Goal: Information Seeking & Learning: Learn about a topic

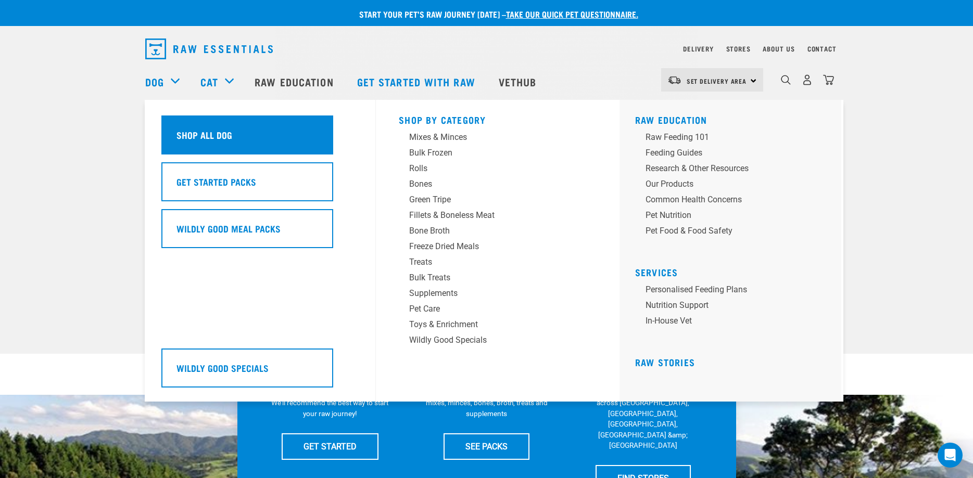
click at [275, 143] on div "Shop All Dog" at bounding box center [247, 135] width 172 height 39
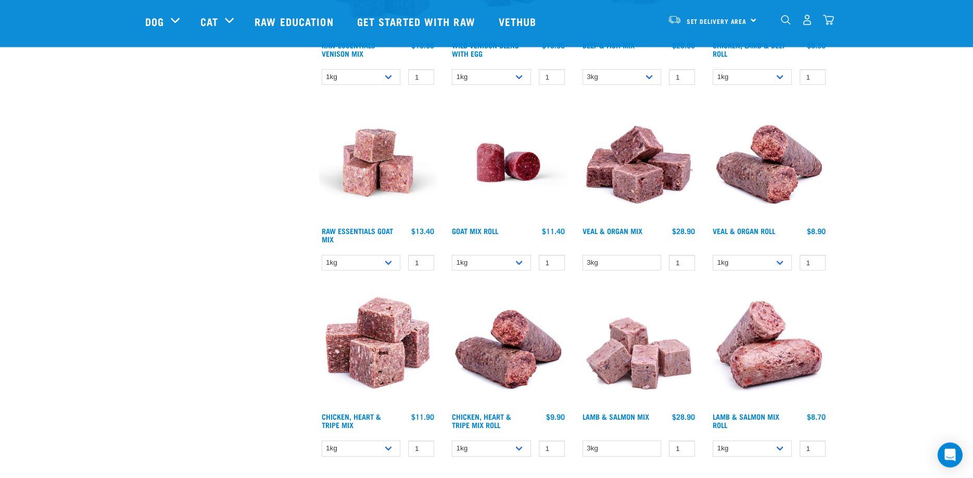
scroll to position [867, 0]
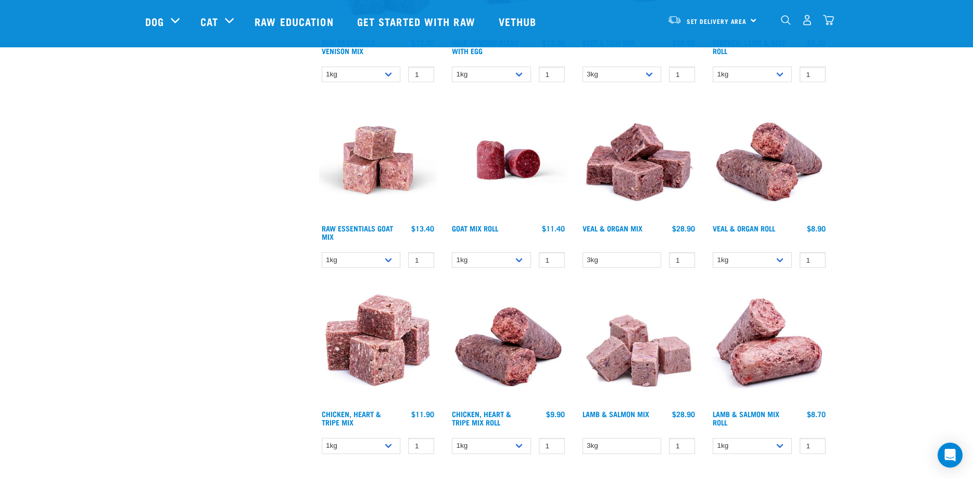
click at [618, 166] on img at bounding box center [639, 160] width 118 height 118
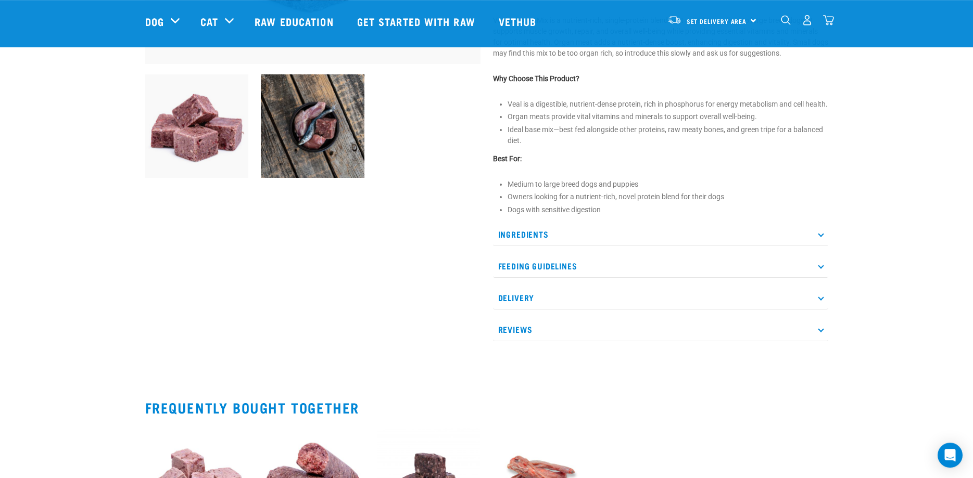
scroll to position [372, 0]
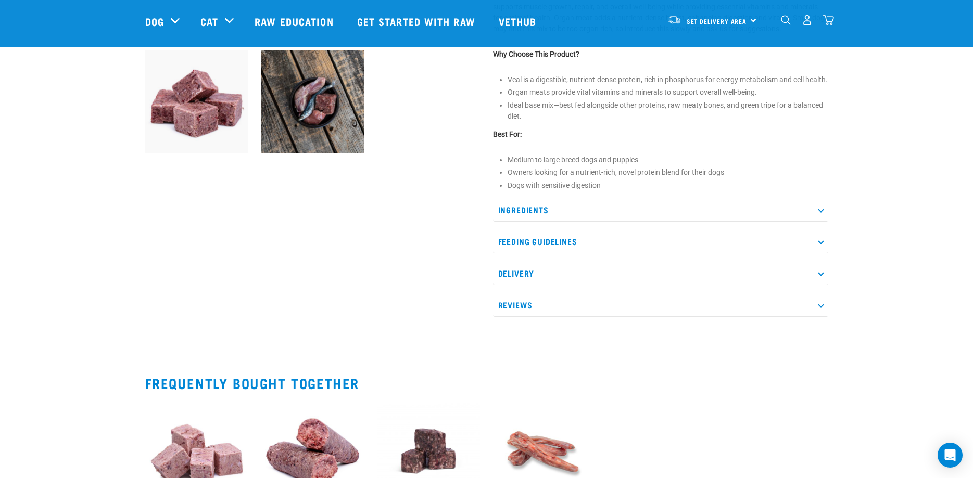
click at [514, 222] on p "Ingredients" at bounding box center [660, 209] width 335 height 23
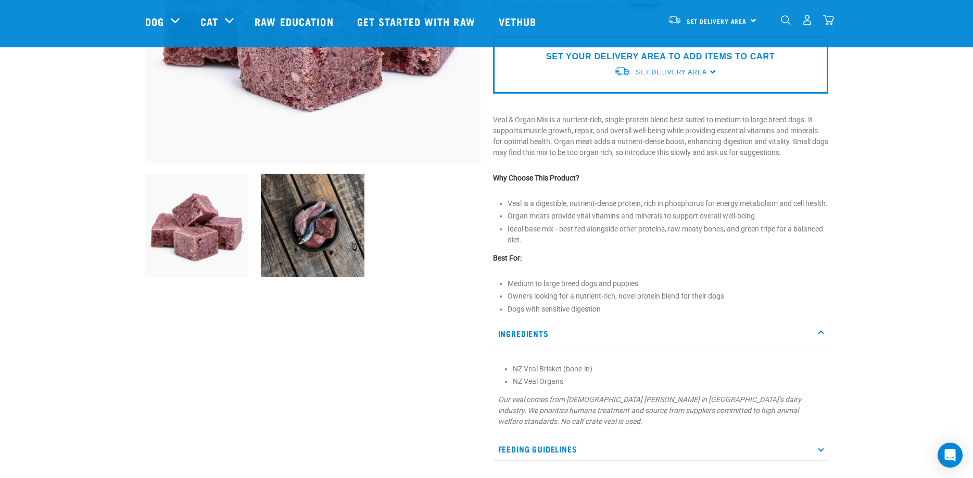
scroll to position [0, 0]
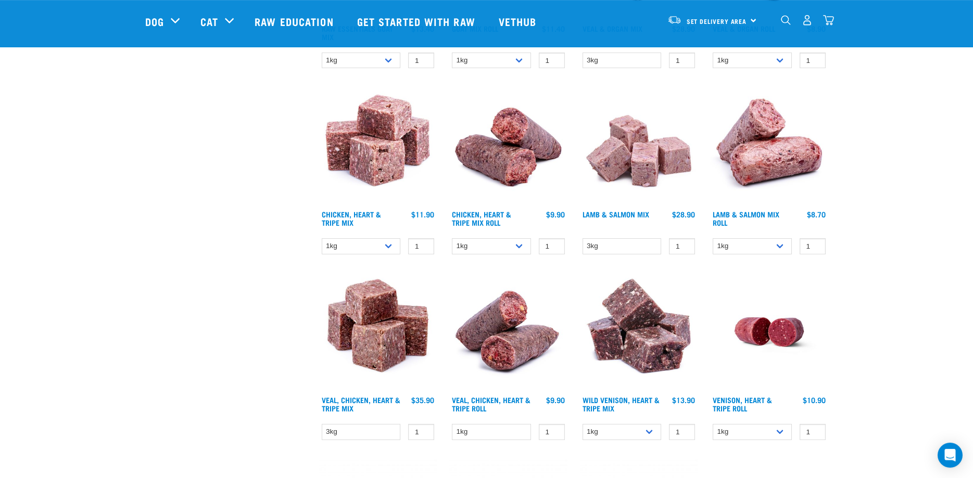
scroll to position [1115, 0]
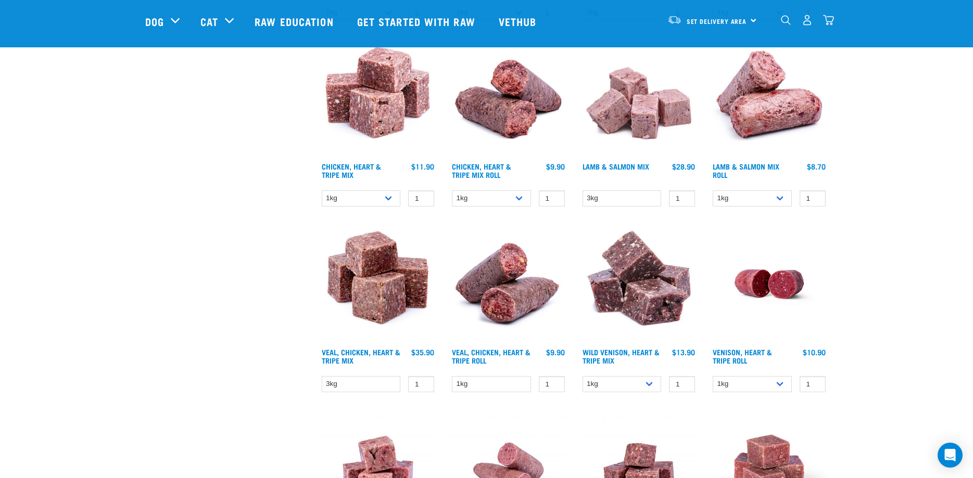
click at [621, 274] on img at bounding box center [639, 284] width 118 height 118
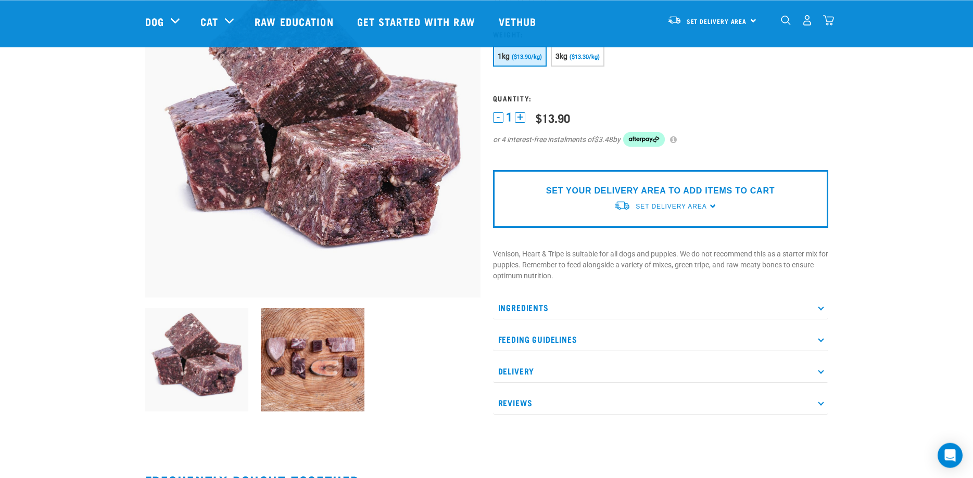
scroll to position [124, 0]
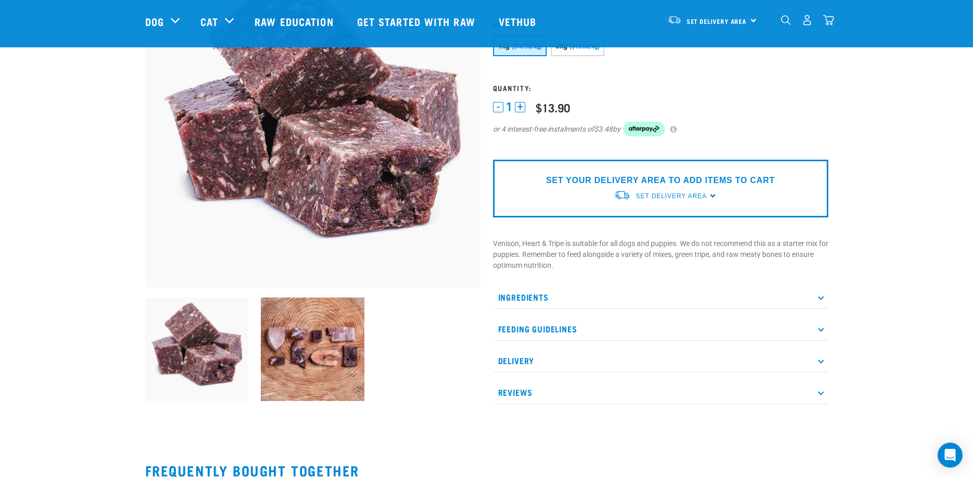
click at [525, 299] on p "Ingredients" at bounding box center [660, 297] width 335 height 23
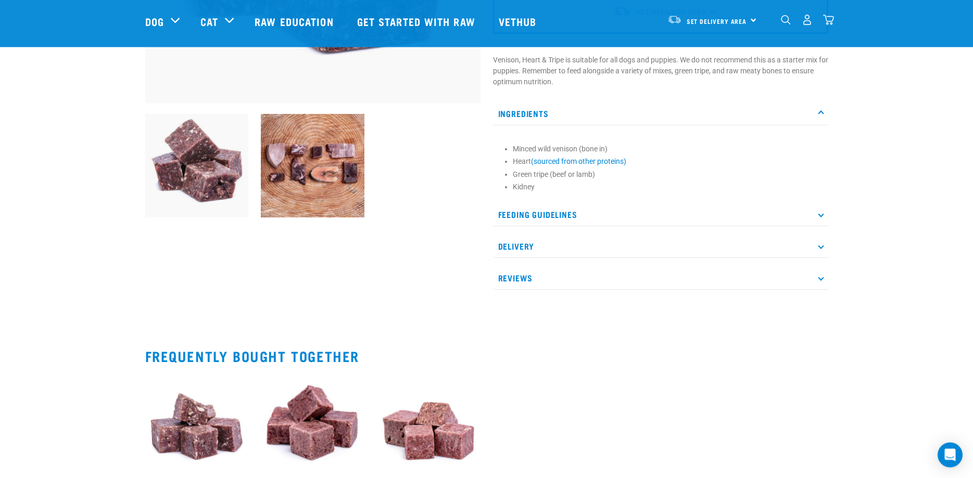
scroll to position [372, 0]
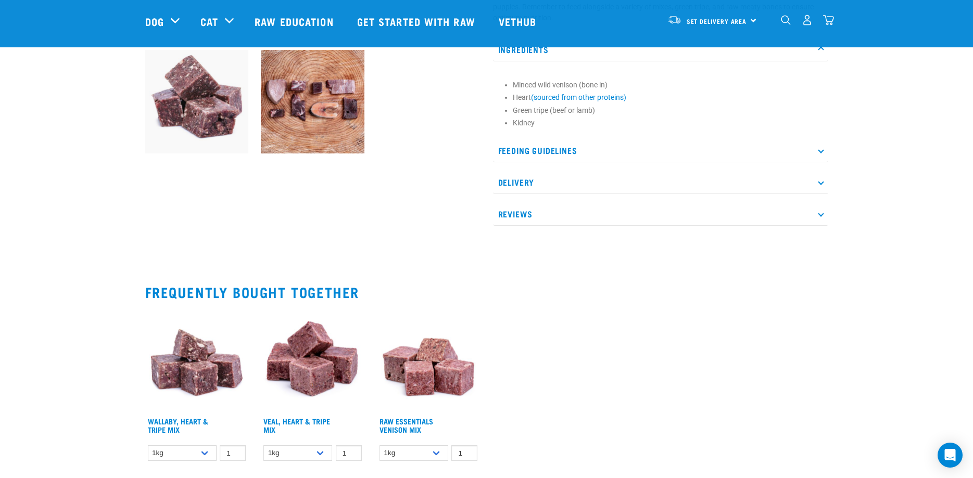
click at [531, 156] on p "Feeding Guidelines" at bounding box center [660, 150] width 335 height 23
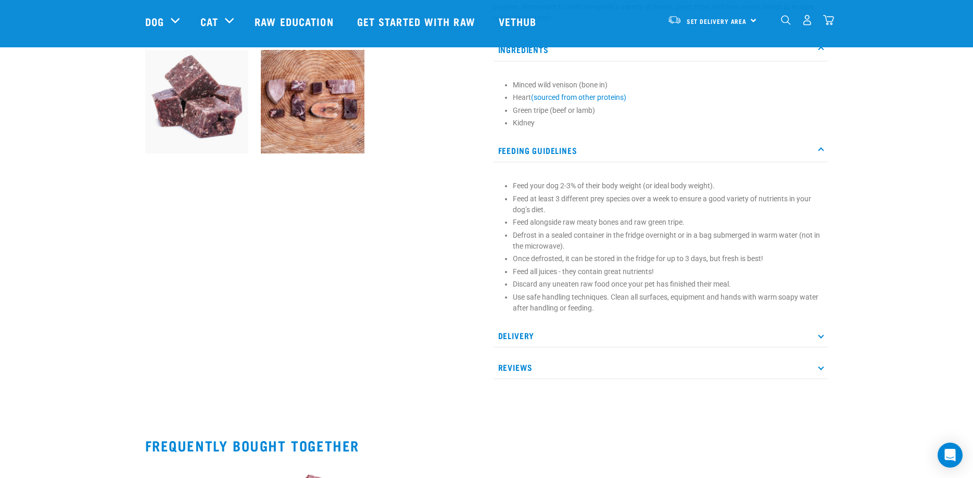
click at [307, 117] on img at bounding box center [313, 102] width 104 height 104
click at [314, 116] on img at bounding box center [313, 102] width 104 height 104
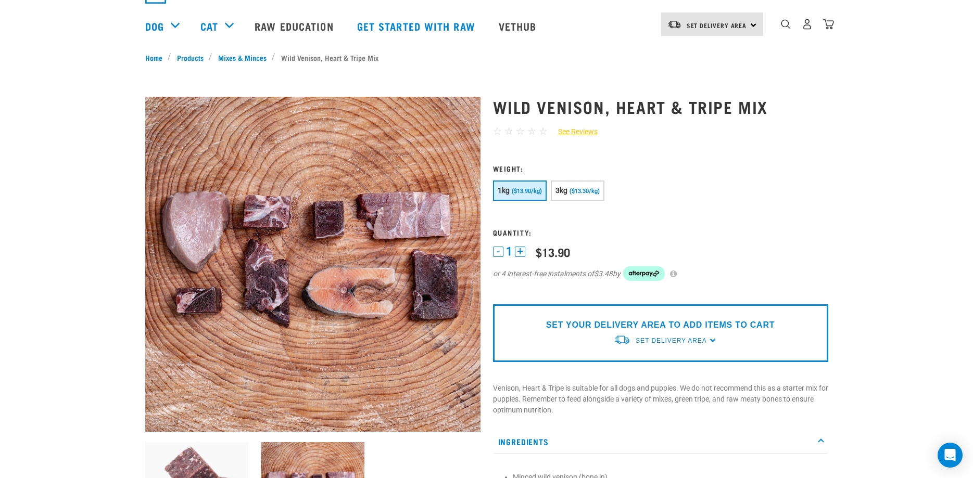
scroll to position [0, 0]
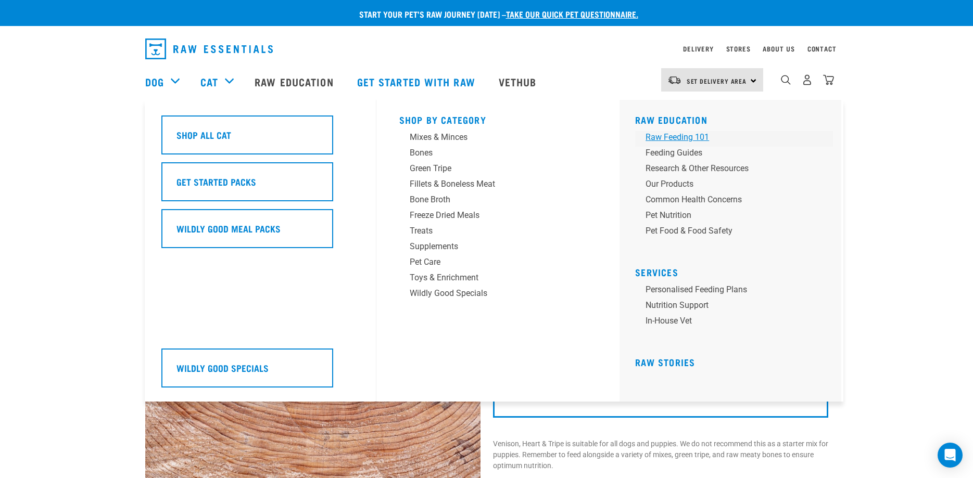
click at [701, 140] on div "Raw Feeding 101" at bounding box center [726, 137] width 162 height 12
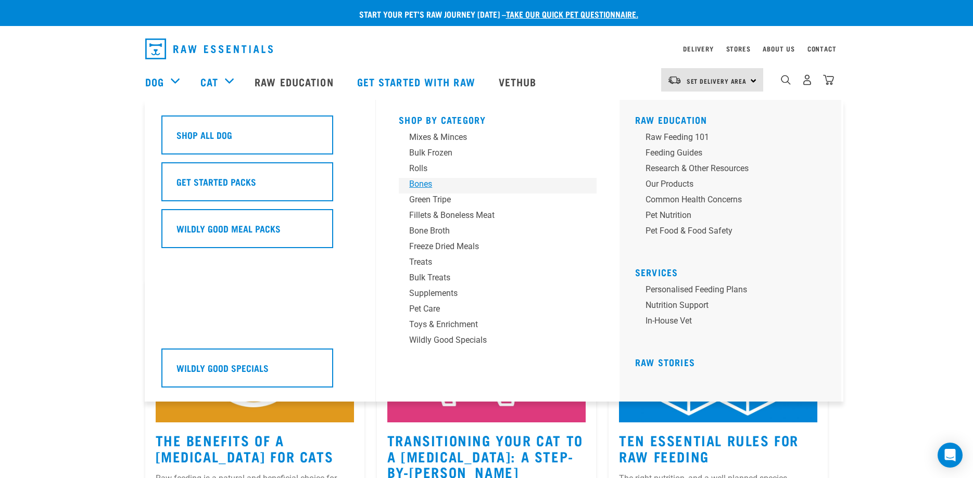
click at [426, 183] on div "Bones" at bounding box center [490, 184] width 162 height 12
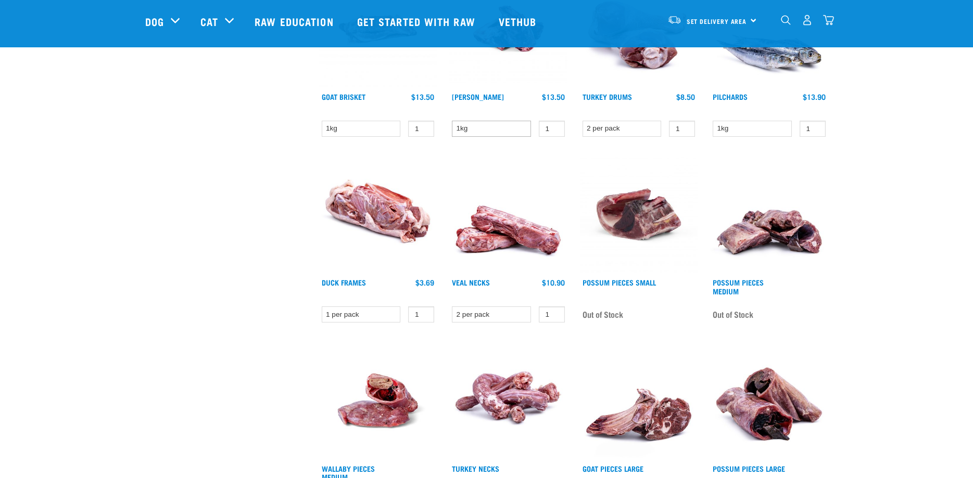
scroll to position [867, 0]
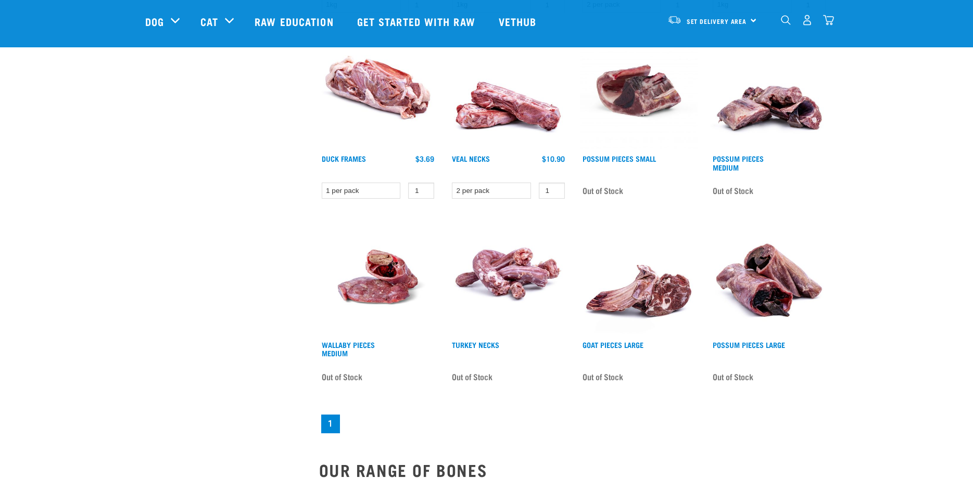
click at [660, 286] on img at bounding box center [639, 277] width 118 height 118
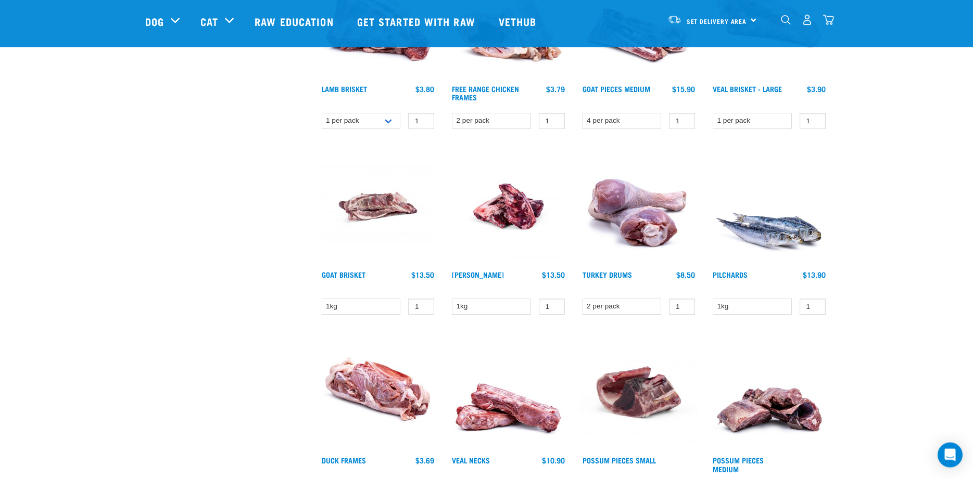
scroll to position [496, 0]
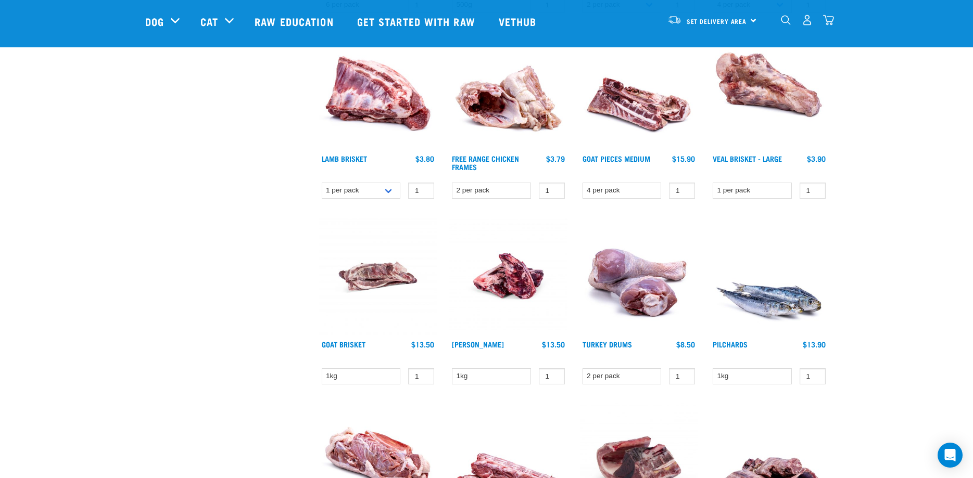
click at [371, 268] on img at bounding box center [378, 277] width 118 height 118
